Goal: Information Seeking & Learning: Learn about a topic

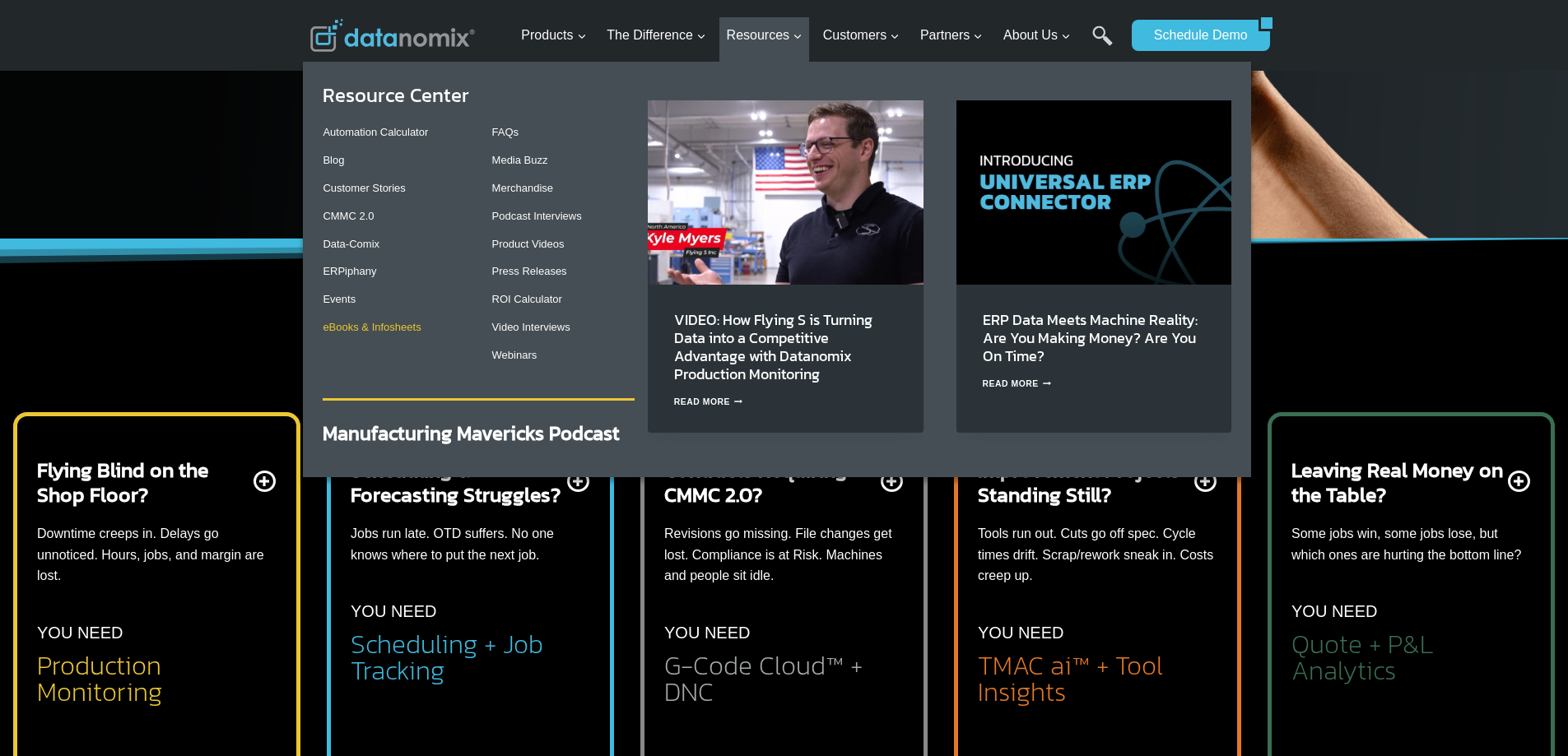
click at [377, 326] on link "eBooks & Infosheets" at bounding box center [371, 327] width 98 height 12
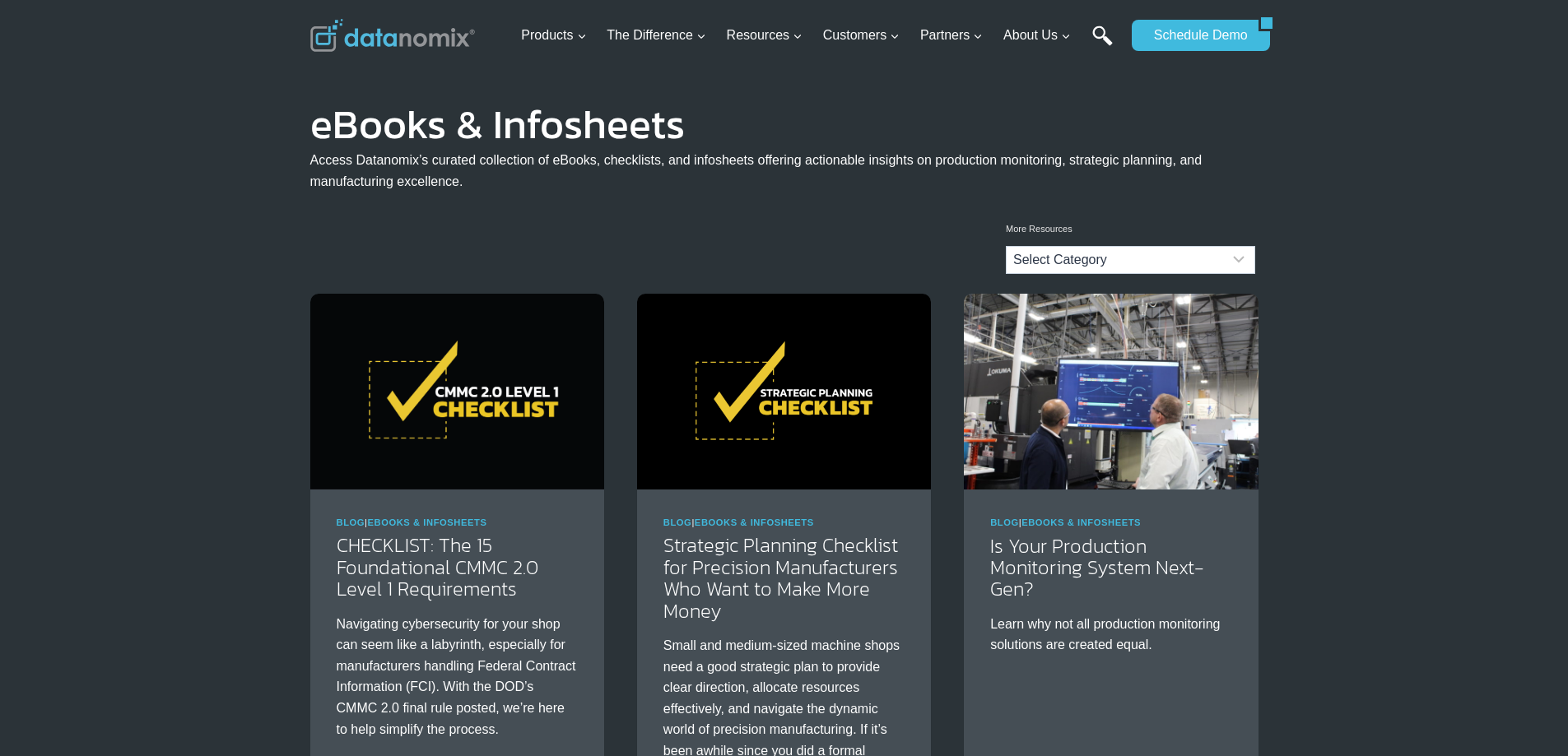
click at [1101, 31] on link "Search" at bounding box center [1103, 44] width 21 height 37
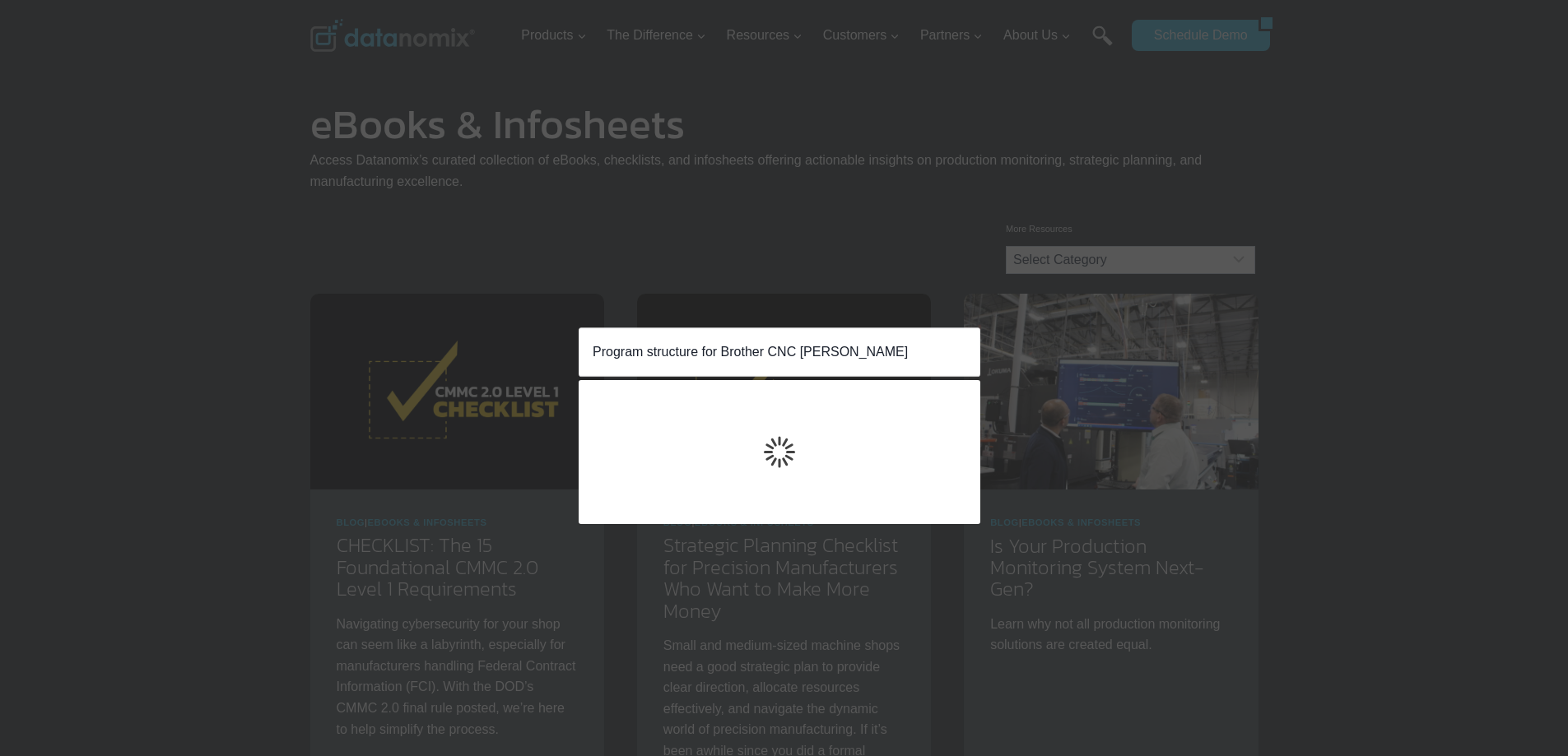
type input "Program structure for Brother CNC mills"
click input "Search" at bounding box center [0, 0] width 0 height 0
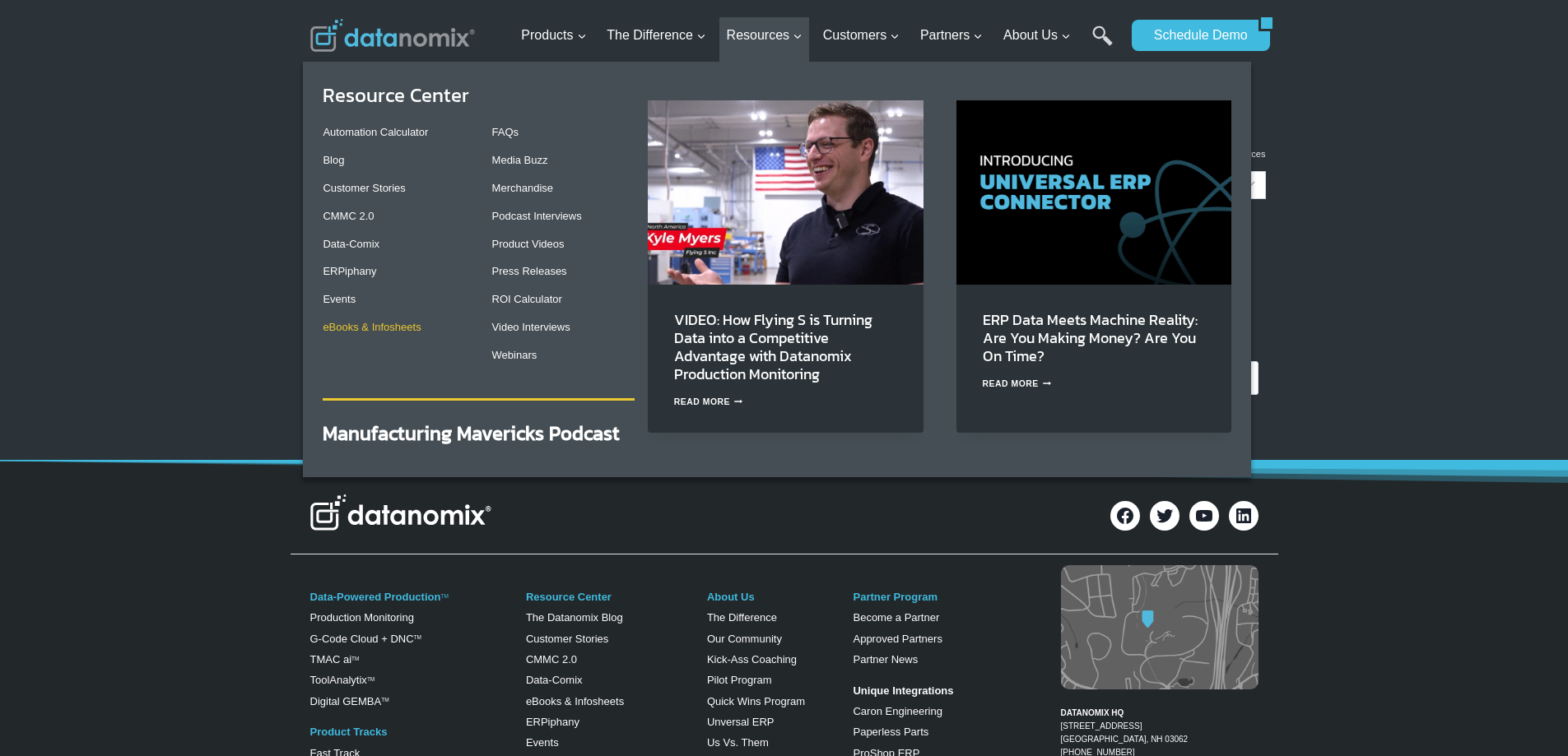
click at [368, 326] on link "eBooks & Infosheets" at bounding box center [371, 327] width 98 height 12
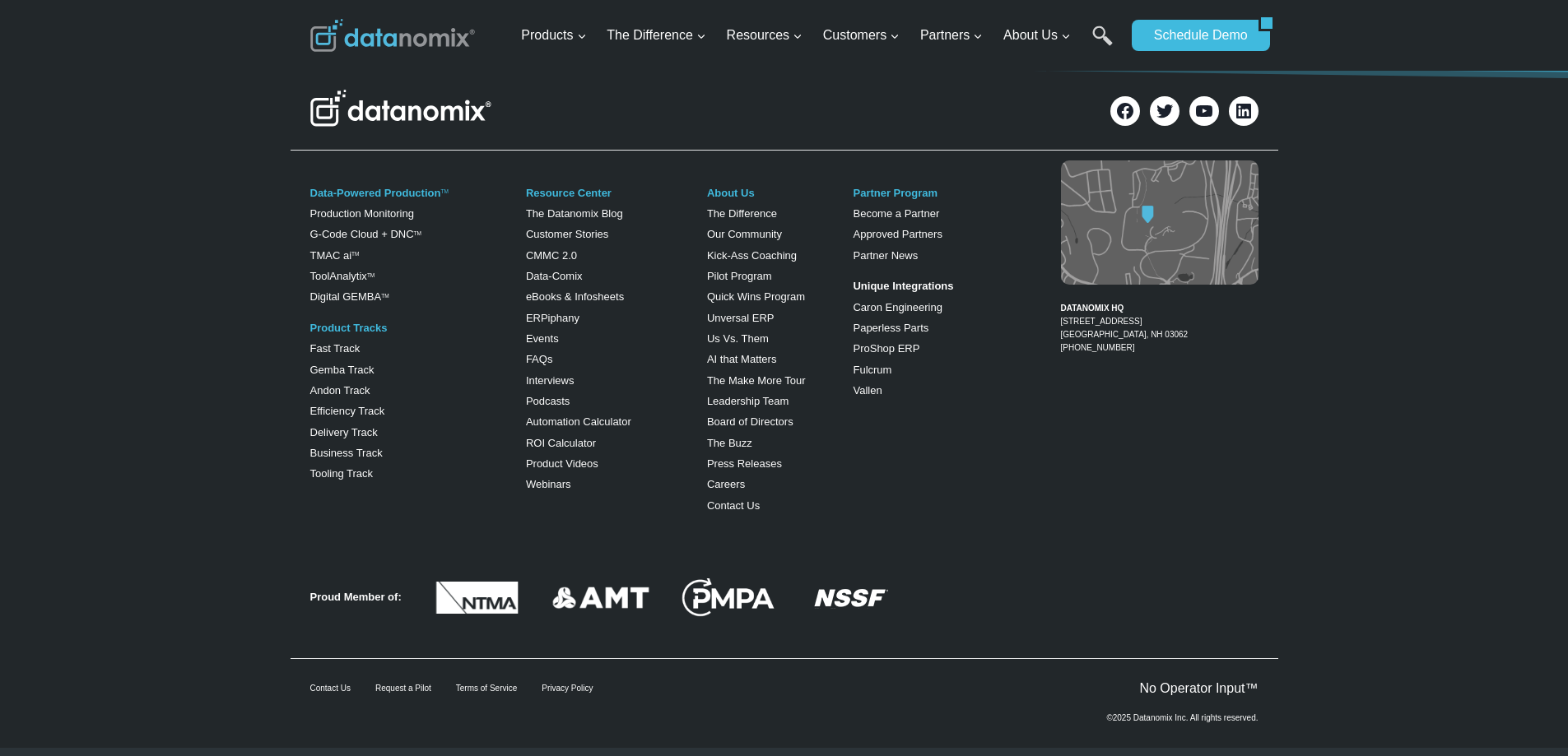
scroll to position [1348, 0]
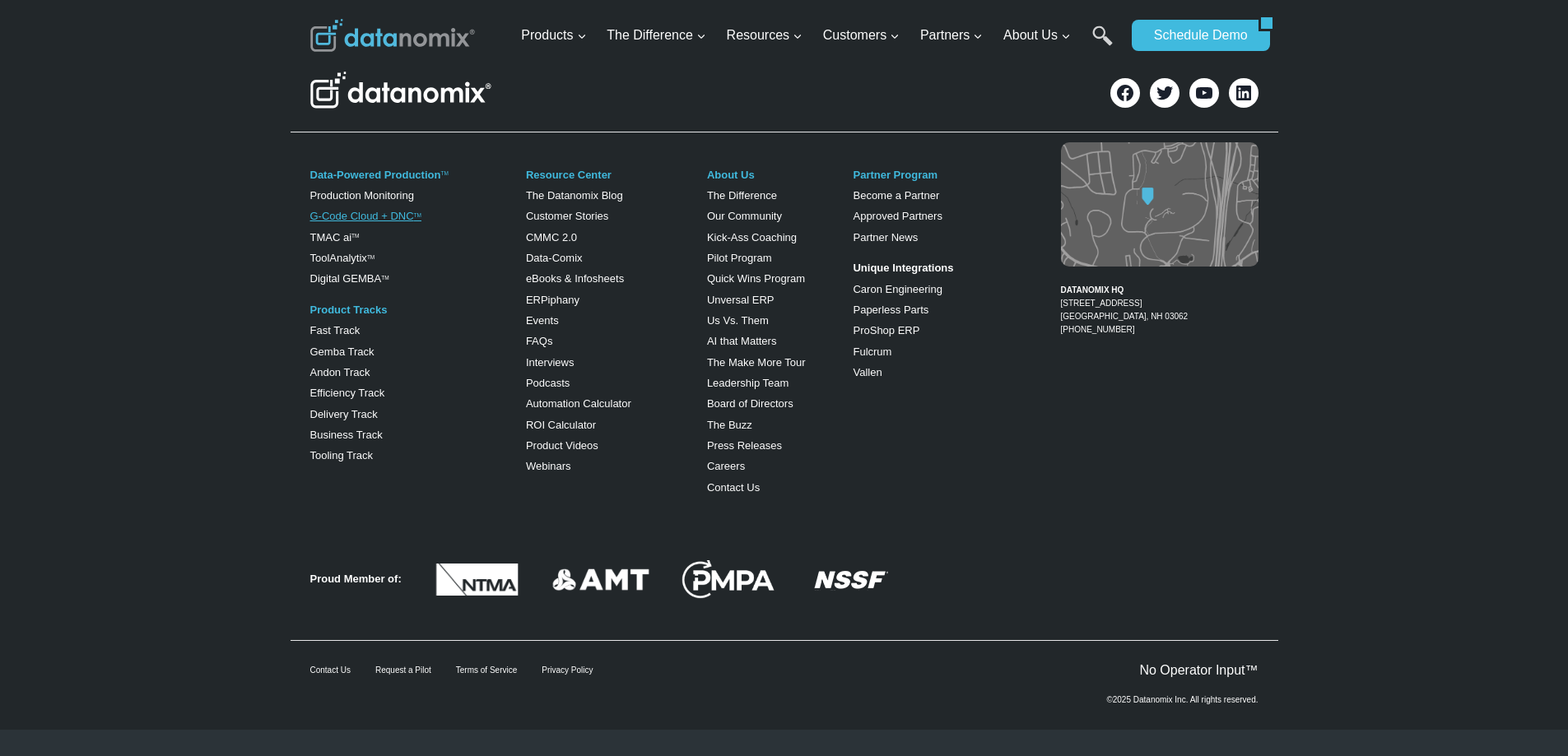
click at [414, 216] on sup "TM" at bounding box center [418, 215] width 7 height 6
